Goal: Task Accomplishment & Management: Manage account settings

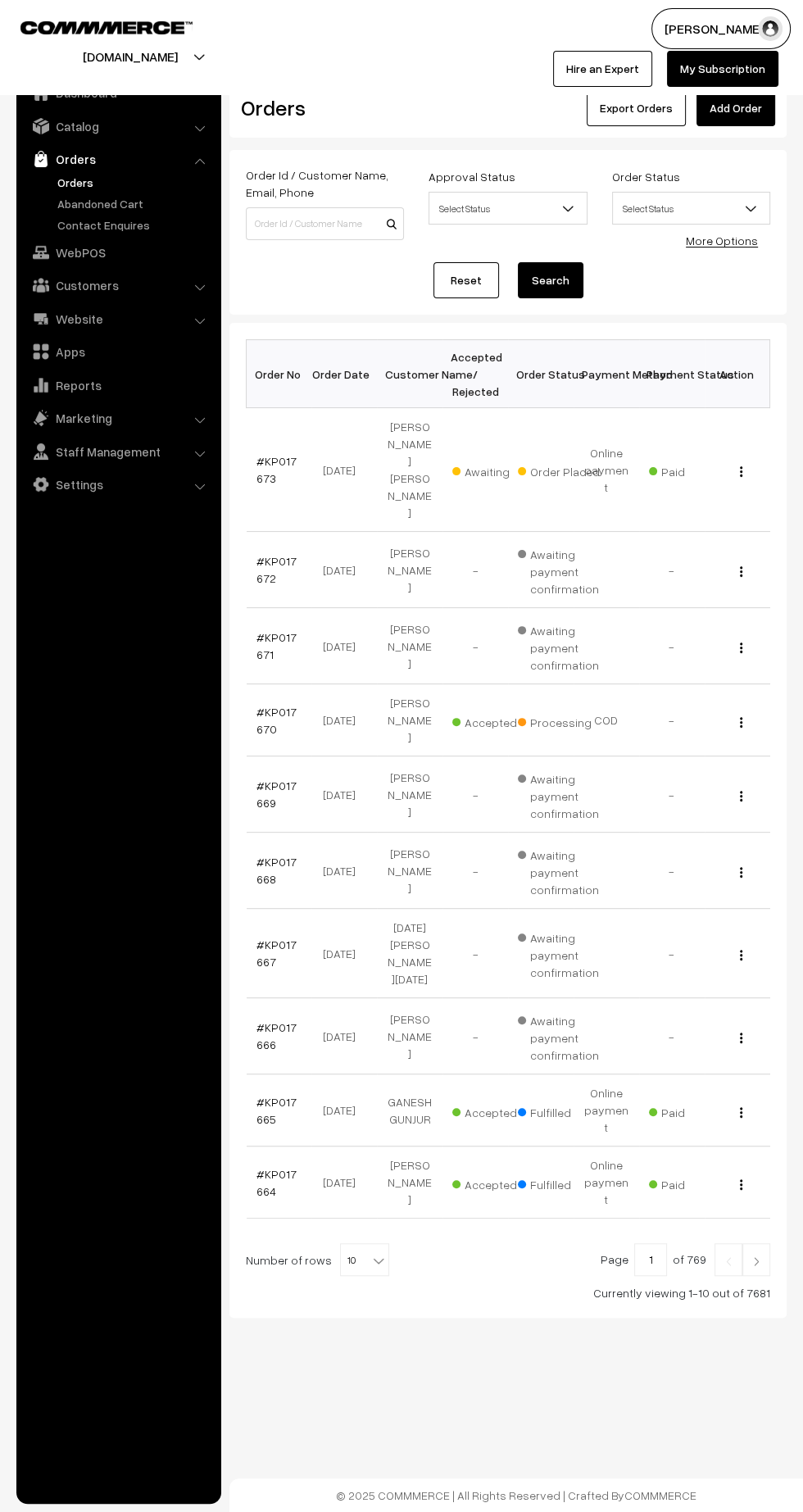
click at [261, 459] on link "#KP017673" at bounding box center [276, 470] width 41 height 31
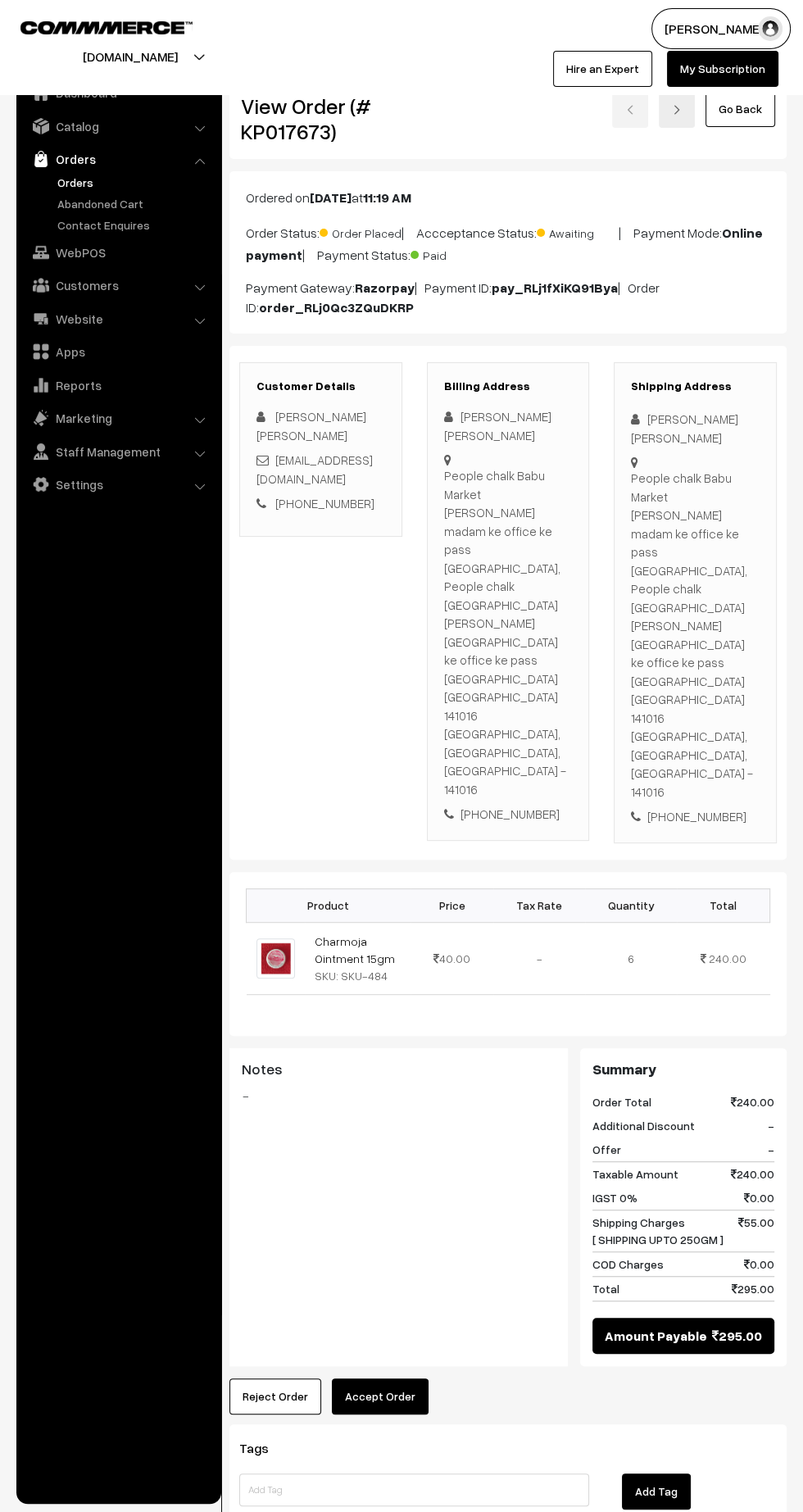
click at [399, 1378] on button "Accept Order" at bounding box center [380, 1396] width 97 height 36
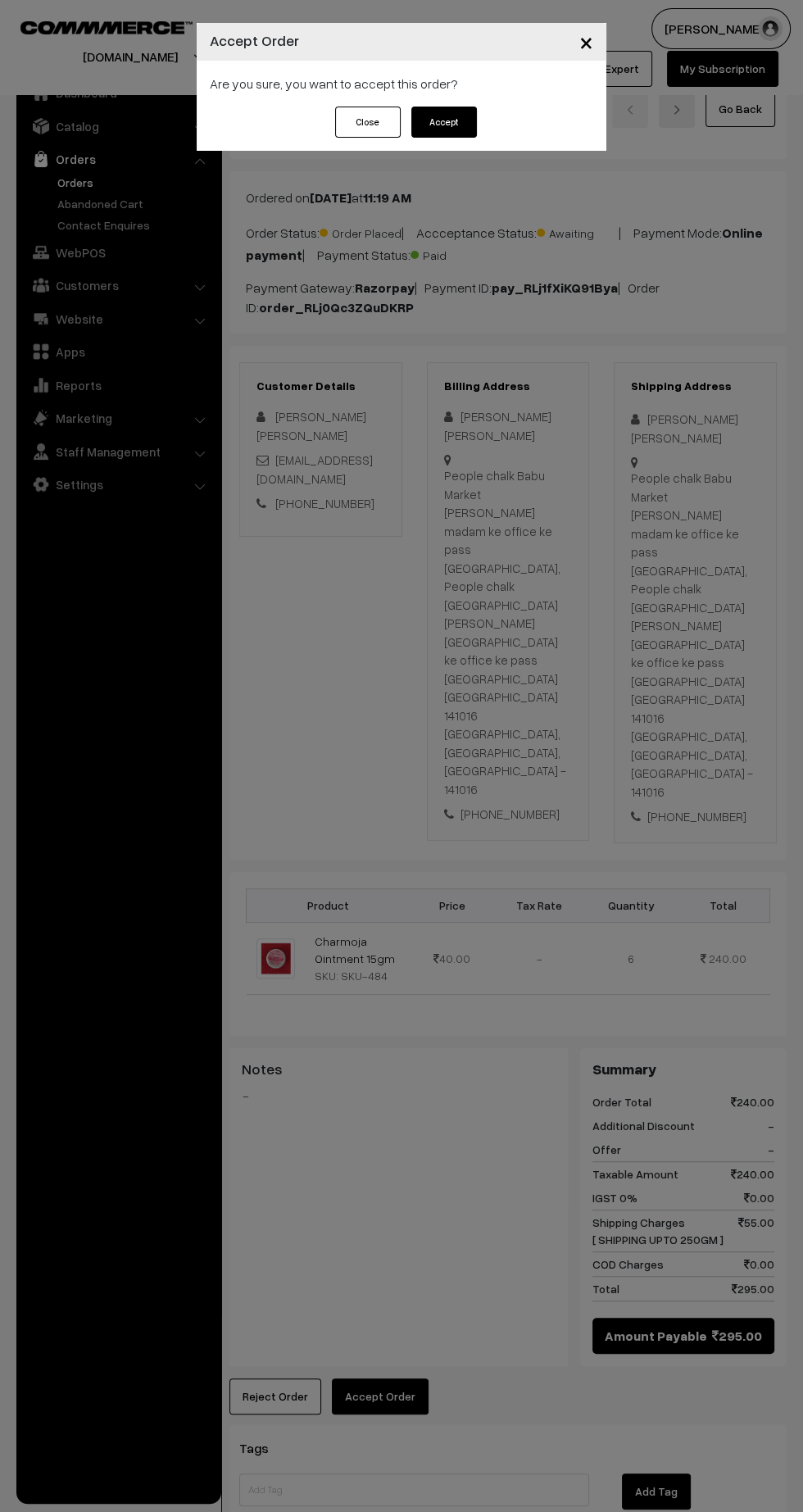
click at [467, 129] on button "Accept" at bounding box center [443, 122] width 65 height 31
click at [461, 127] on button "Confirm" at bounding box center [443, 122] width 65 height 31
